Goal: Information Seeking & Learning: Find specific fact

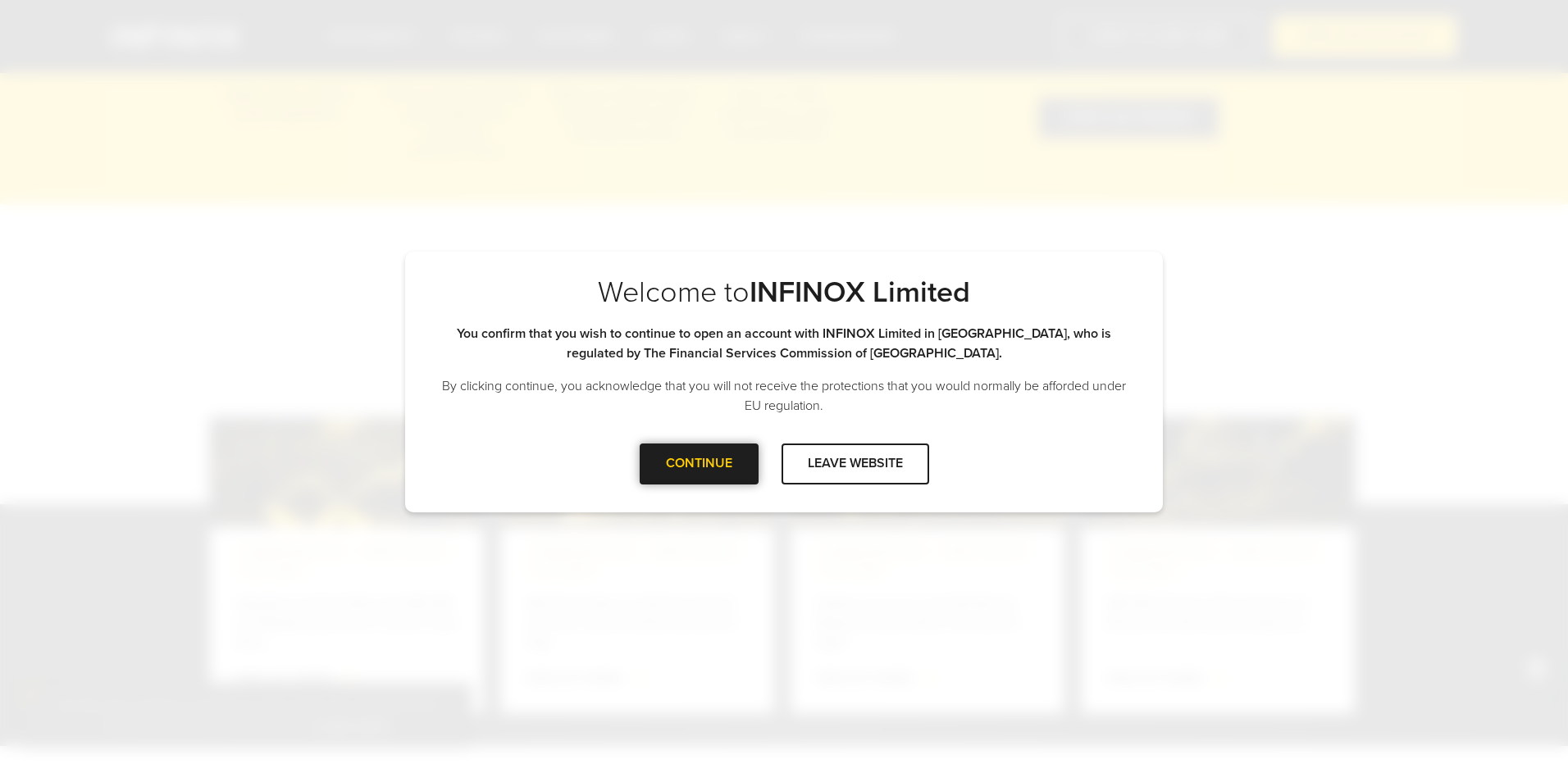
click at [699, 464] on div at bounding box center [699, 464] width 0 height 0
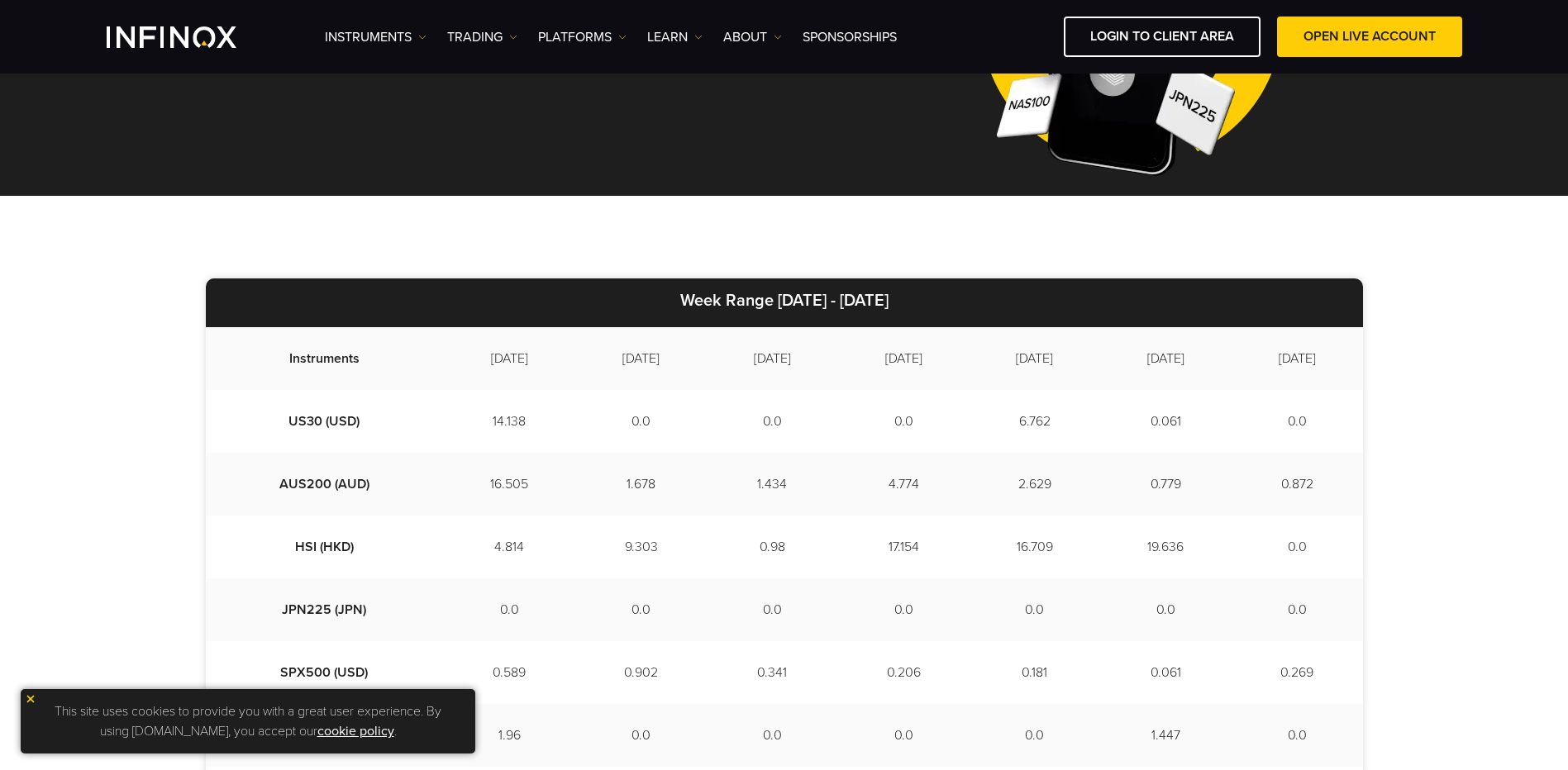
scroll to position [291, 0]
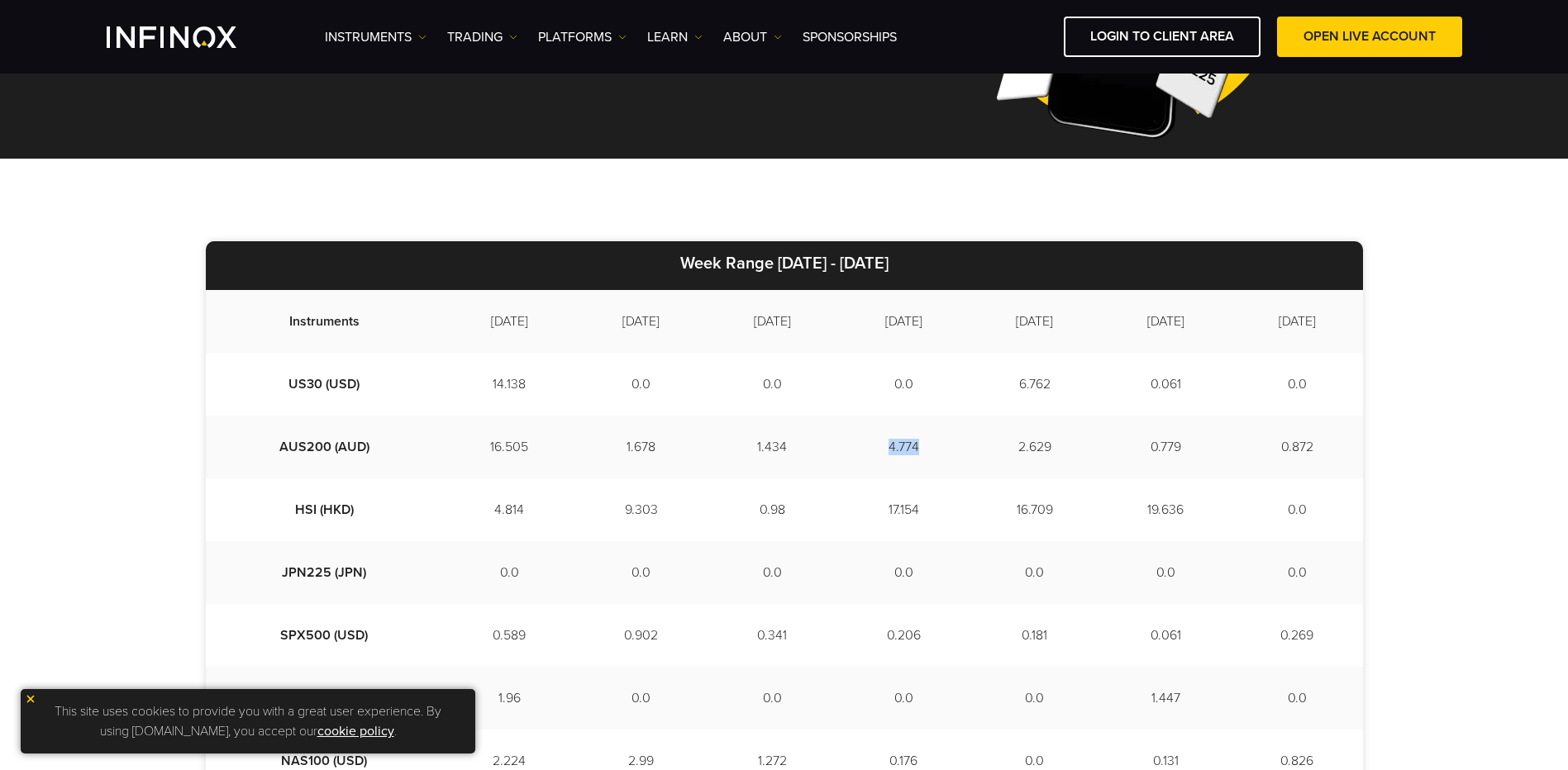
drag, startPoint x: 859, startPoint y: 447, endPoint x: 899, endPoint y: 450, distance: 40.1
click at [899, 450] on td "4.774" at bounding box center [904, 446] width 132 height 62
copy td "4.774"
click at [787, 173] on div "Week Range [DATE] - [DATE] Instruments [DATE] [DATE] [DATE] [DATE] [DATE] [DATE…" at bounding box center [784, 754] width 1568 height 1190
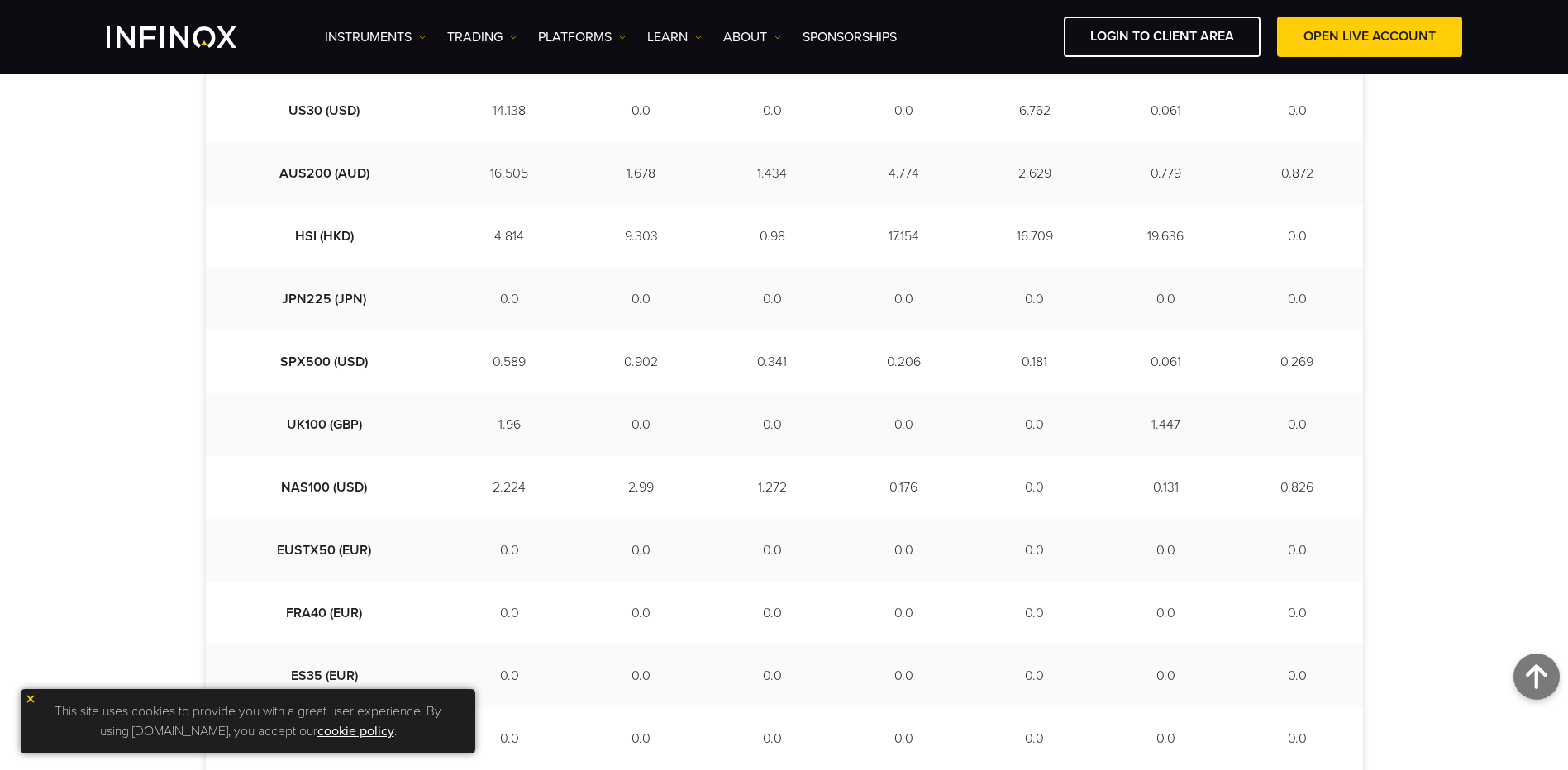
scroll to position [457, 0]
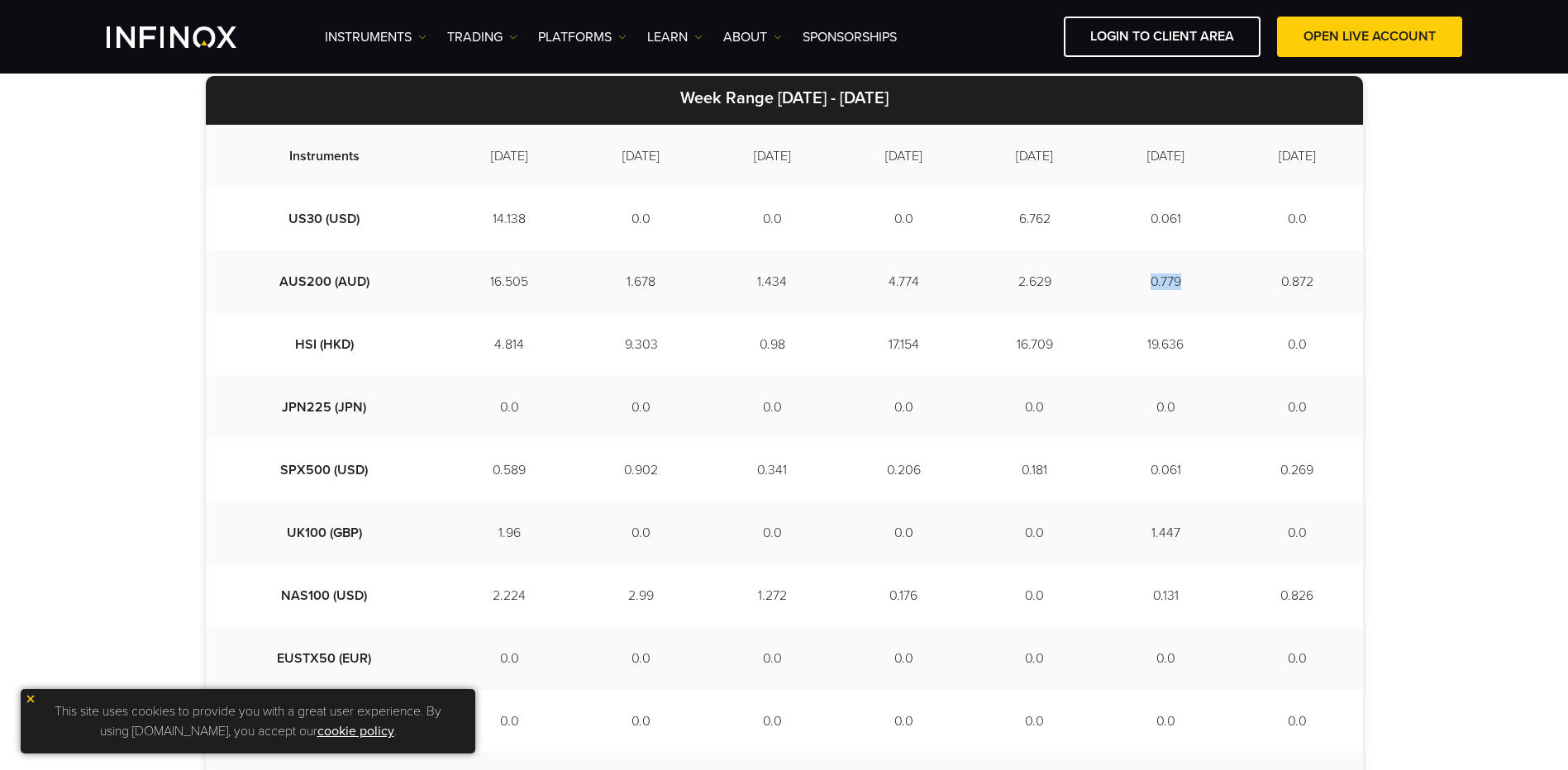
drag, startPoint x: 1141, startPoint y: 281, endPoint x: 1173, endPoint y: 281, distance: 32.0
click at [1173, 281] on td "0.779" at bounding box center [1166, 282] width 132 height 62
drag, startPoint x: 484, startPoint y: 351, endPoint x: 500, endPoint y: 353, distance: 16.1
click at [484, 351] on td "4.814" at bounding box center [509, 344] width 133 height 62
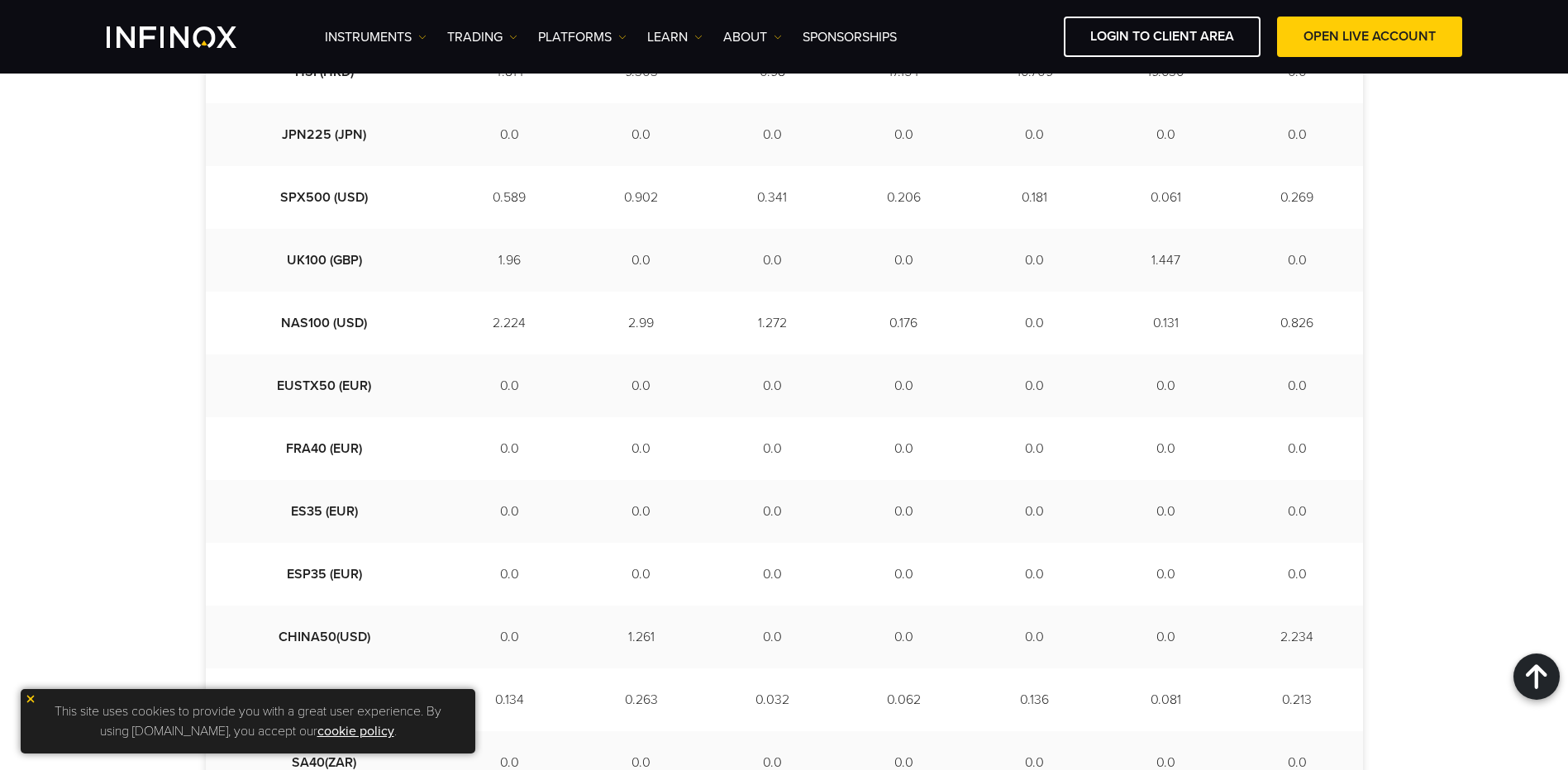
scroll to position [705, 0]
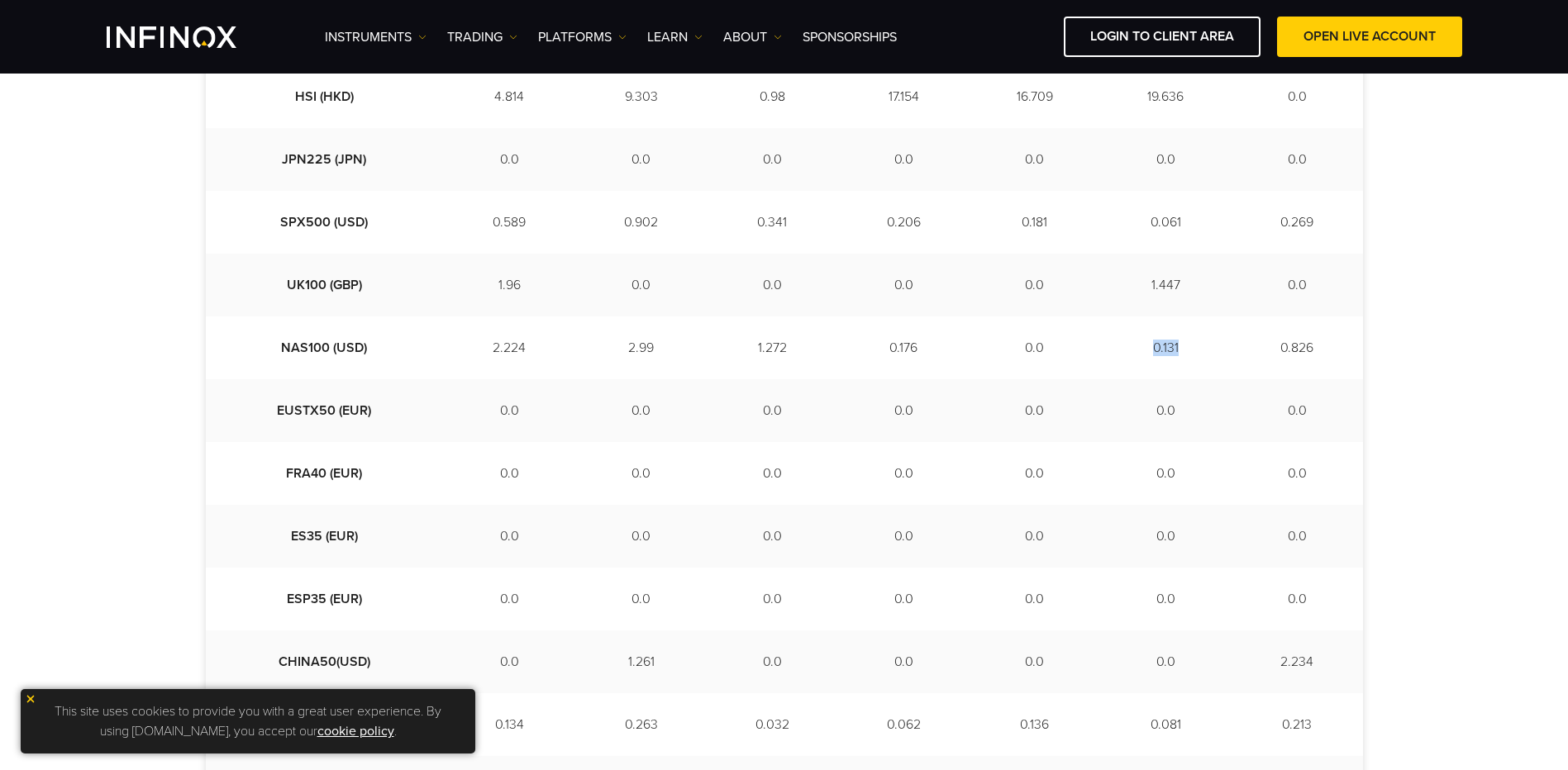
drag, startPoint x: 1184, startPoint y: 345, endPoint x: 1143, endPoint y: 345, distance: 41.0
click at [1143, 345] on td "0.131" at bounding box center [1166, 348] width 132 height 62
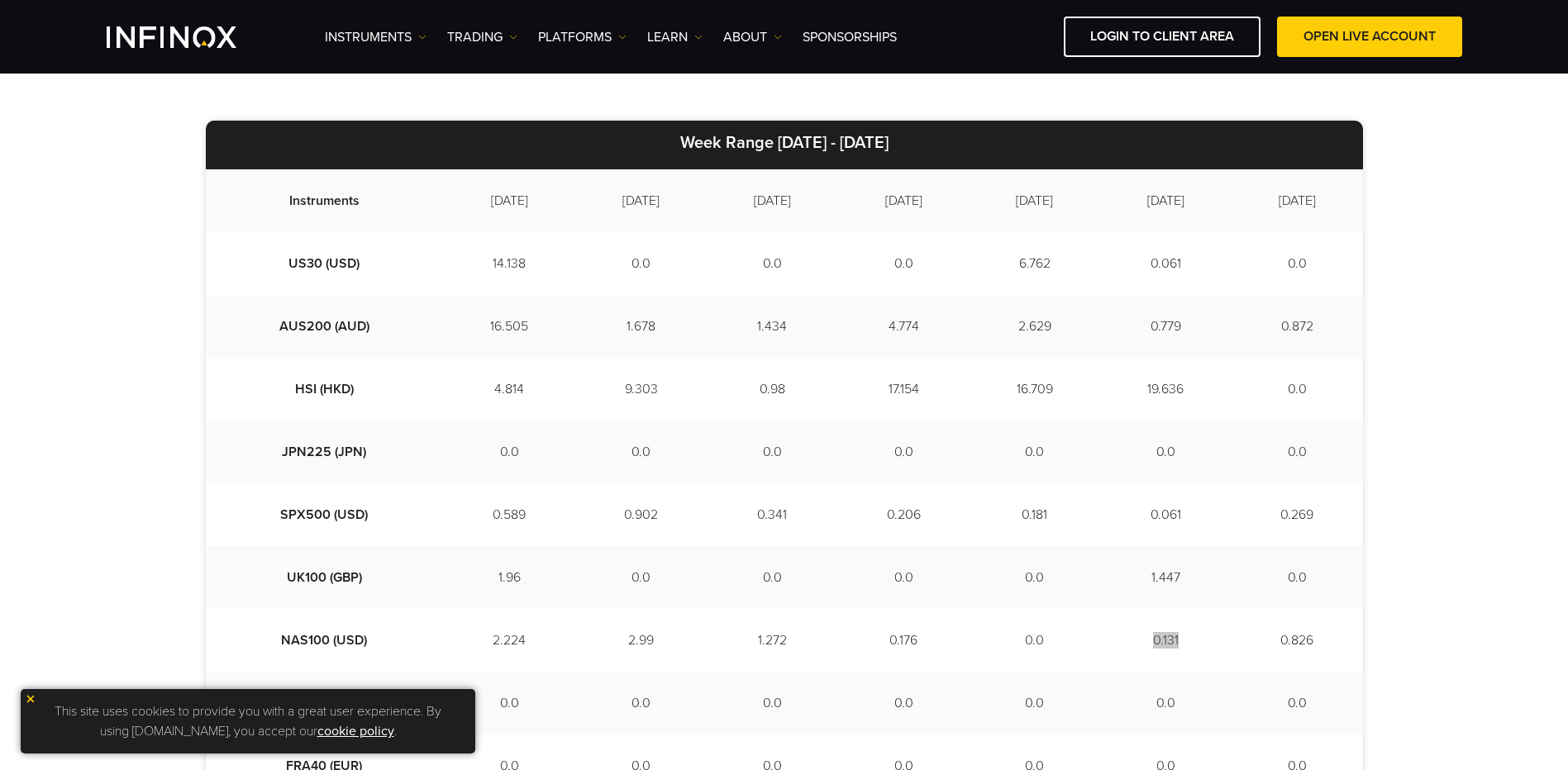
scroll to position [375, 0]
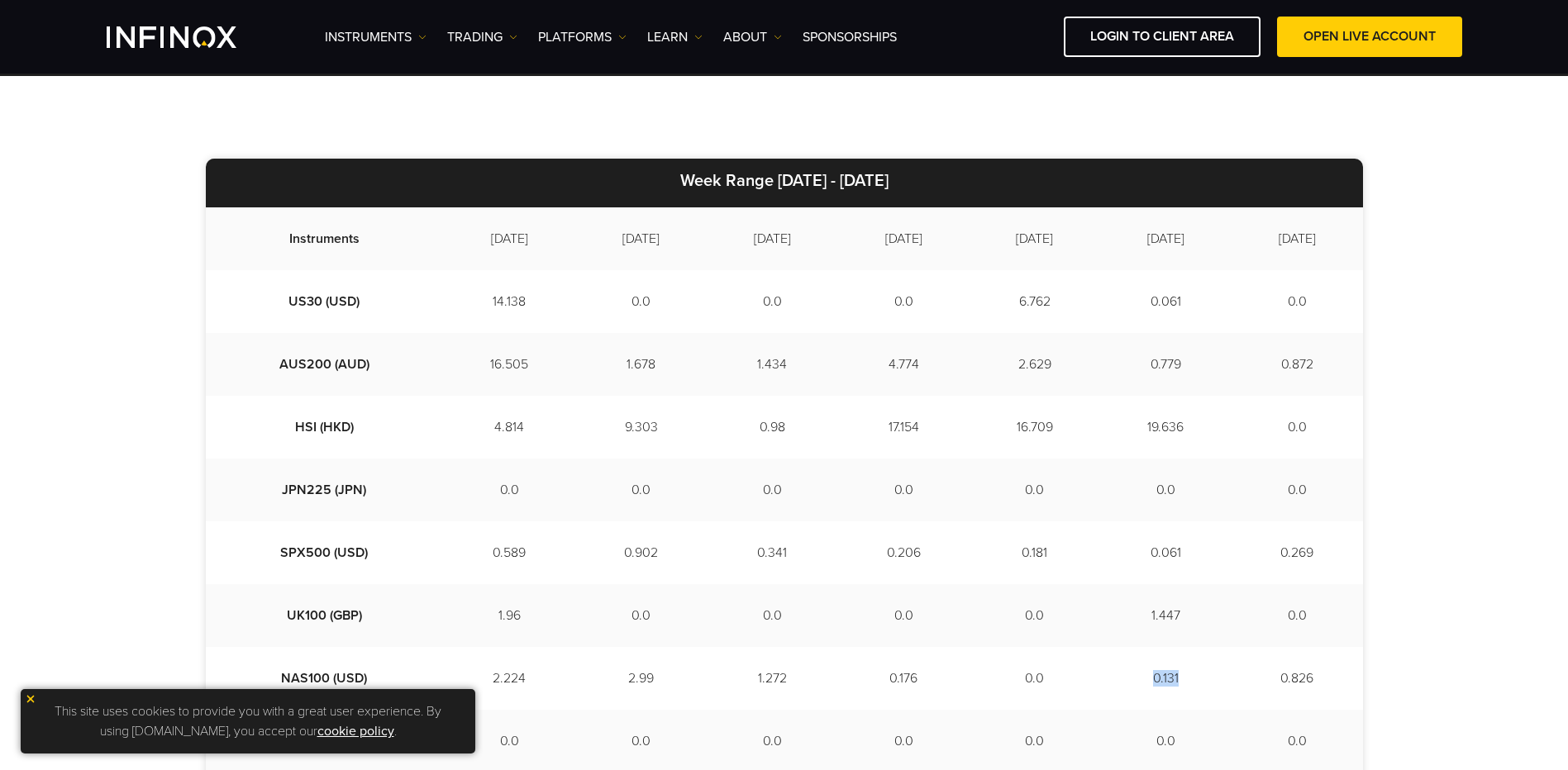
drag, startPoint x: 1442, startPoint y: 533, endPoint x: 1418, endPoint y: 531, distance: 24.1
click at [1442, 533] on div "Week Range [DATE] - [DATE] Instruments [DATE] [DATE] [DATE] [DATE] [DATE] [DATE…" at bounding box center [784, 671] width 1568 height 1190
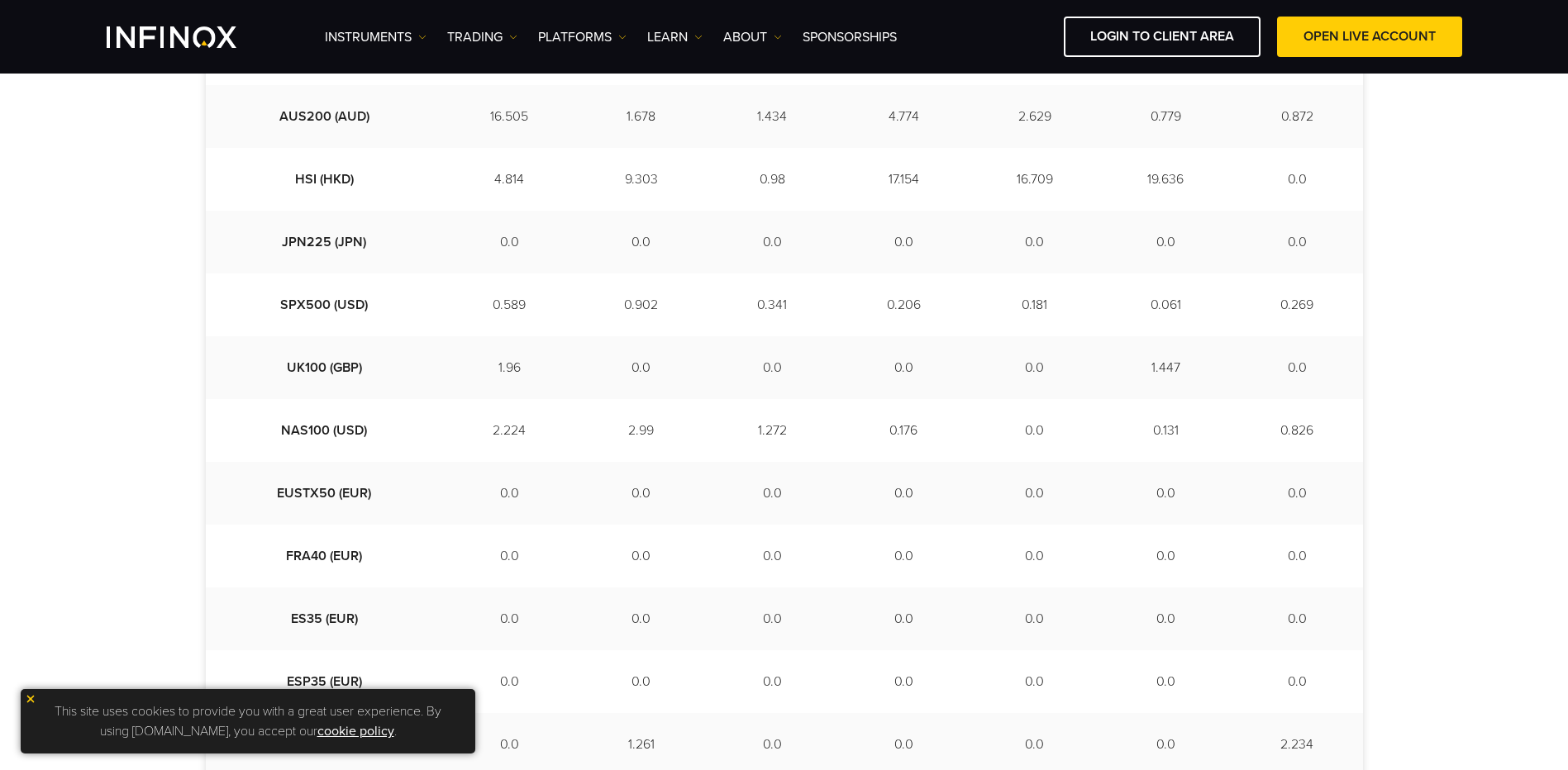
scroll to position [457, 0]
